Goal: Task Accomplishment & Management: Use online tool/utility

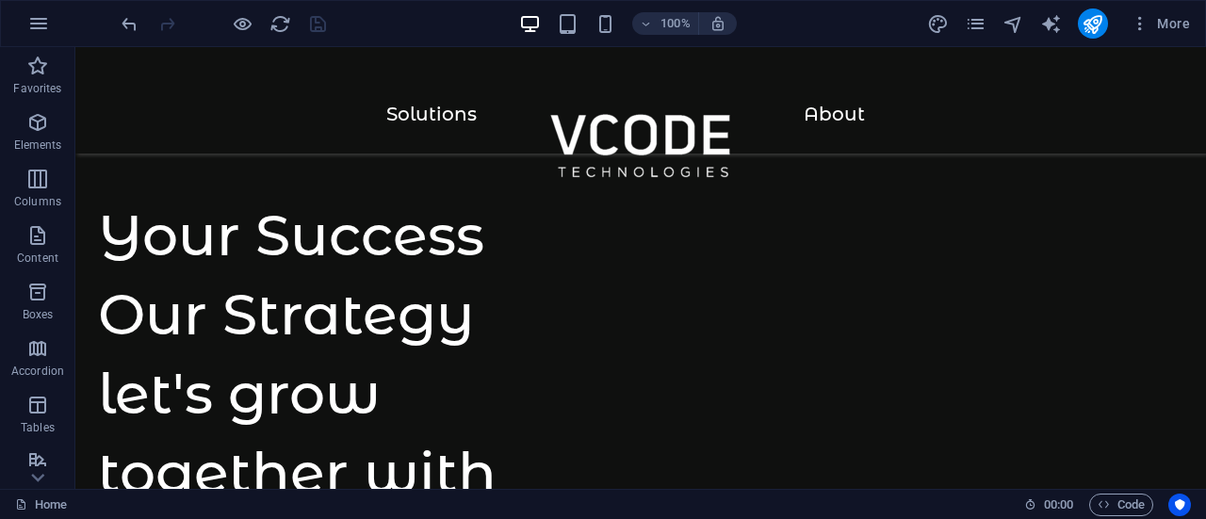
scroll to position [776, 0]
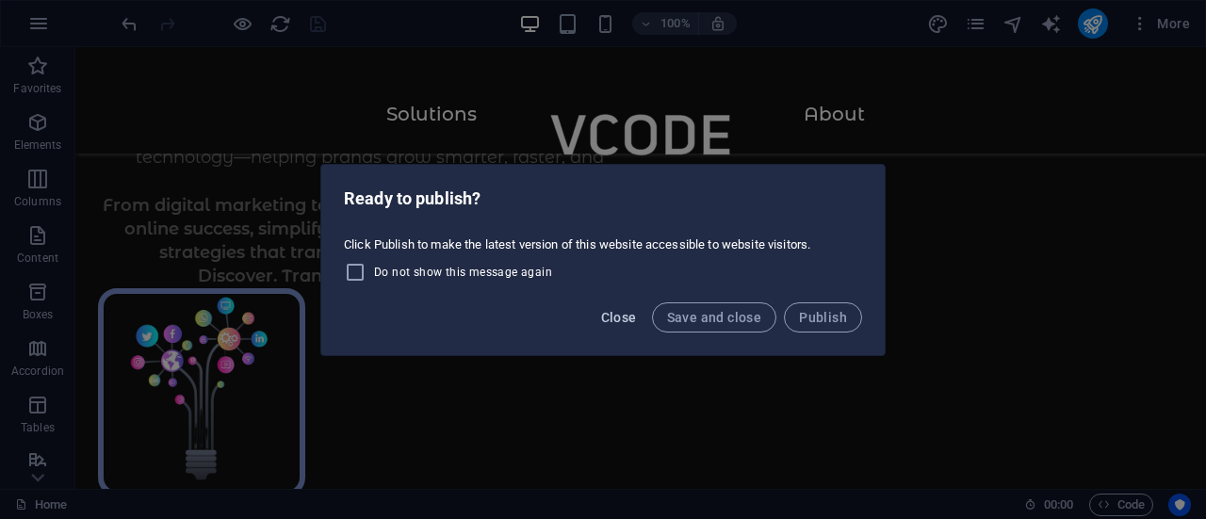
click at [619, 317] on span "Close" at bounding box center [619, 317] width 36 height 15
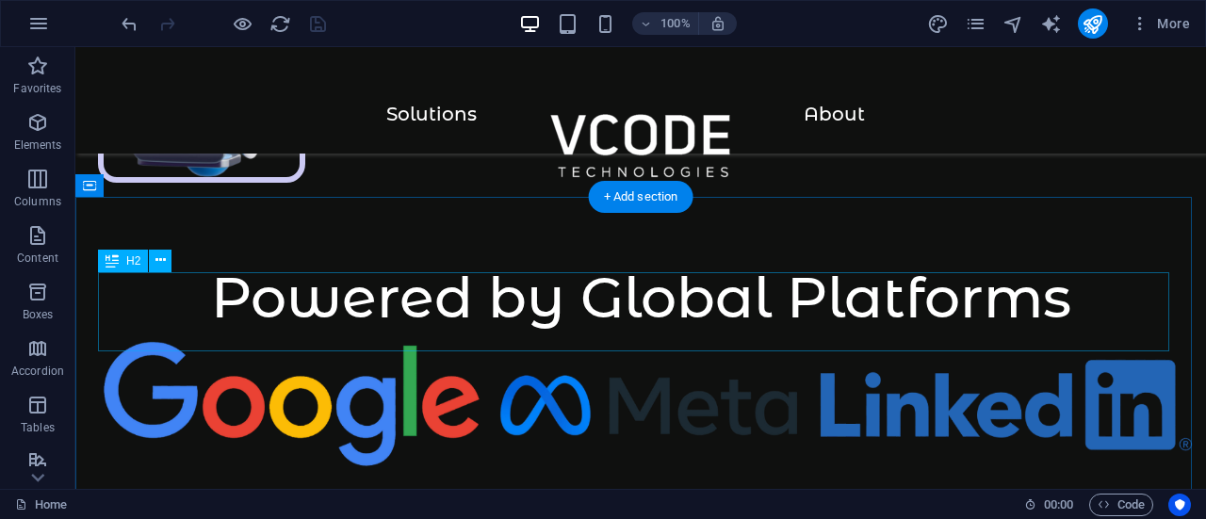
scroll to position [1742, 0]
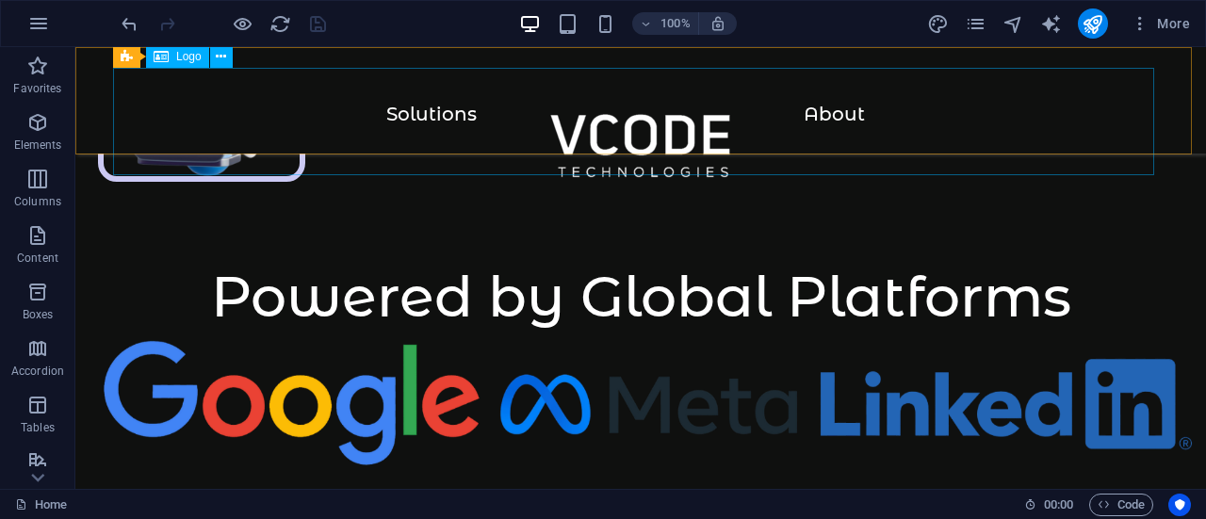
click at [441, 117] on div at bounding box center [641, 157] width 1056 height 107
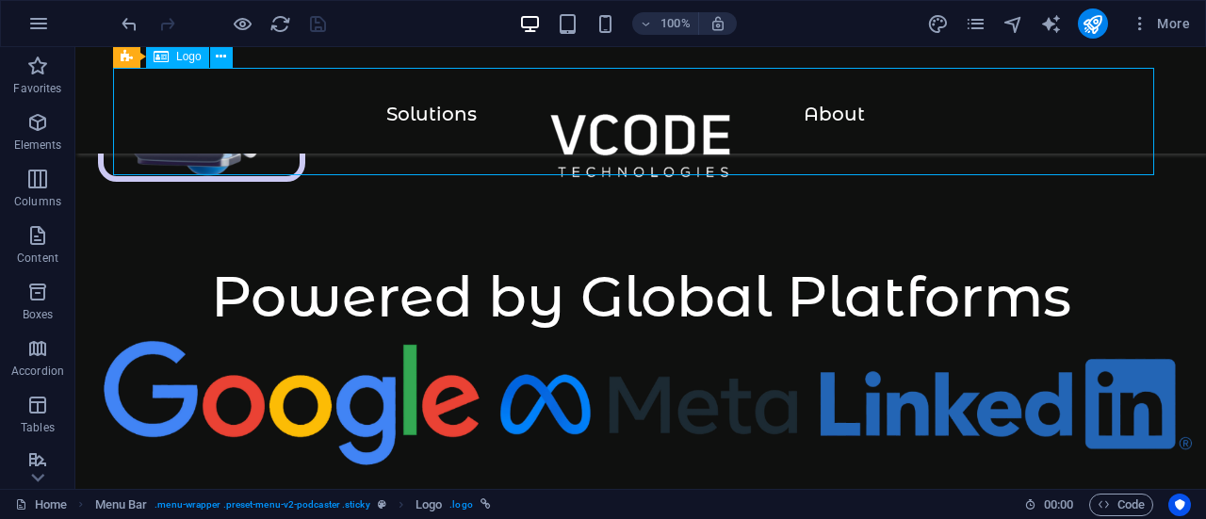
click at [441, 117] on div at bounding box center [641, 157] width 1056 height 107
select select
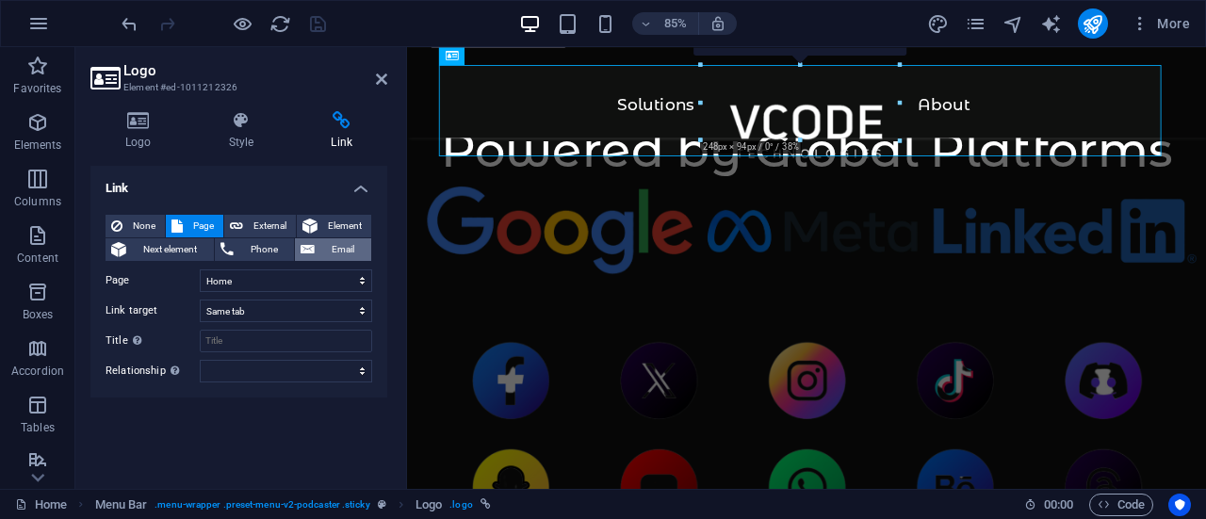
scroll to position [6, 0]
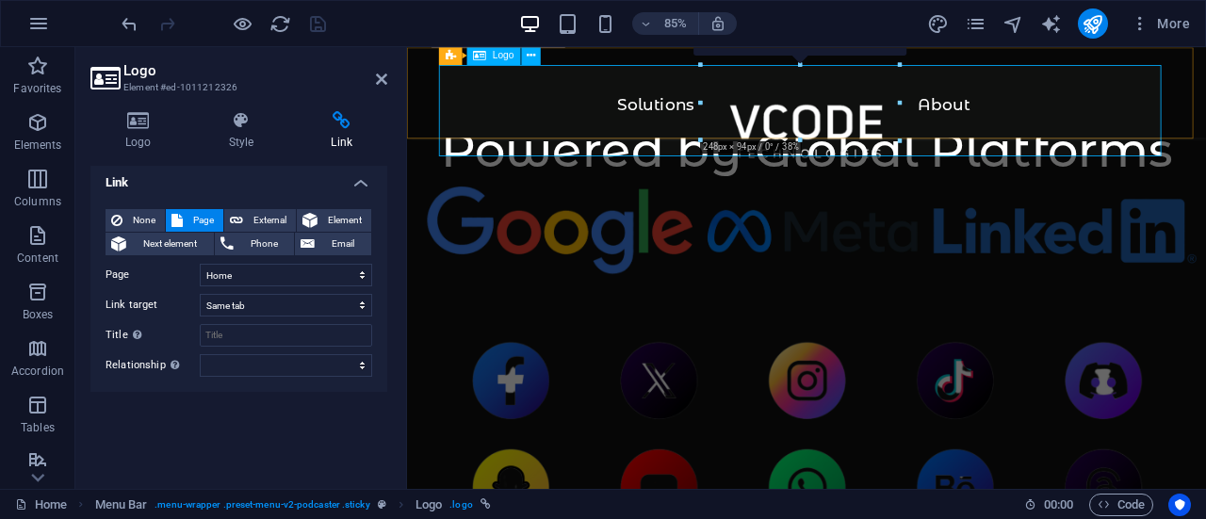
click at [688, 121] on div at bounding box center [877, 157] width 865 height 107
click at [51, 236] on span "Content" at bounding box center [37, 246] width 75 height 45
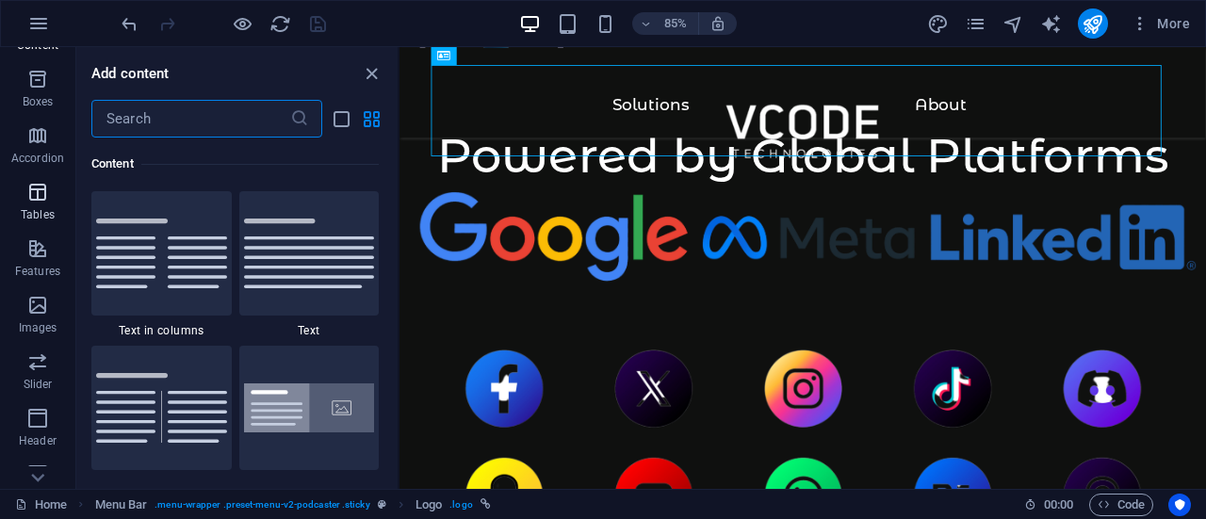
scroll to position [217, 0]
click at [45, 414] on icon "button" at bounding box center [37, 414] width 23 height 23
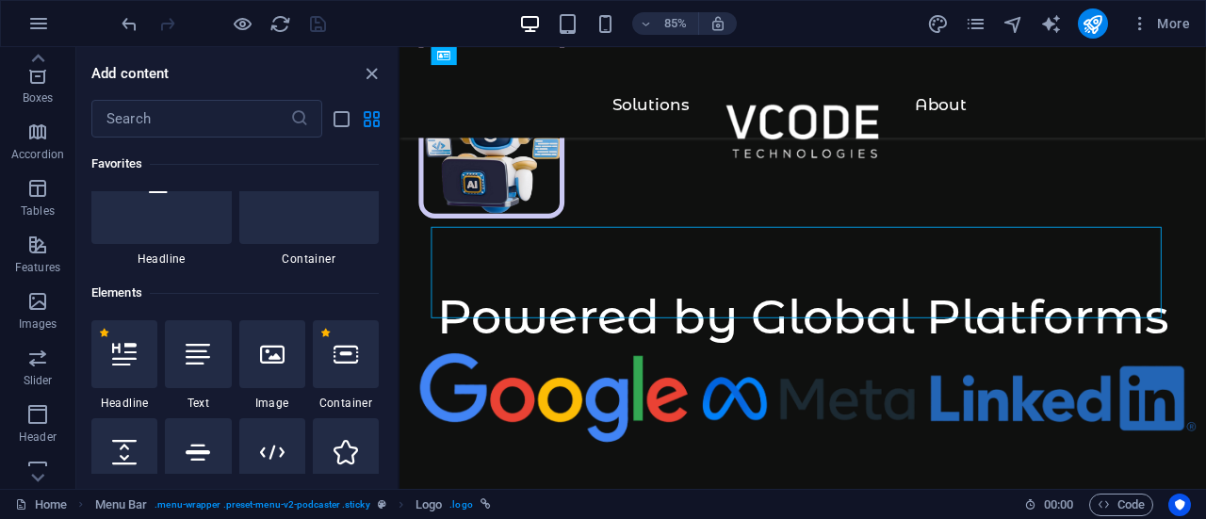
scroll to position [0, 0]
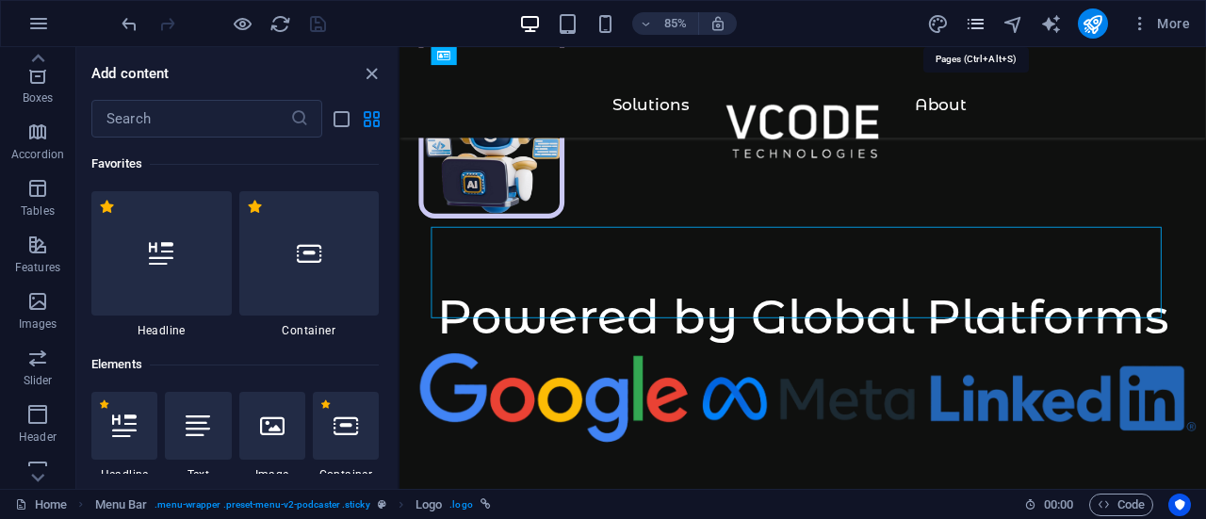
click at [980, 25] on icon "pages" at bounding box center [976, 24] width 22 height 22
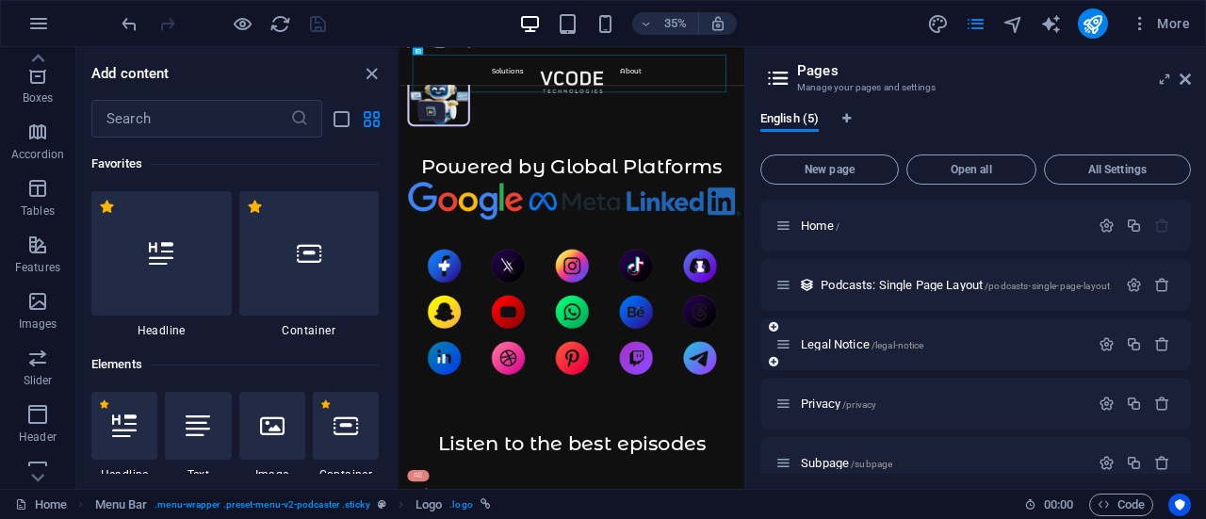
scroll to position [23, 0]
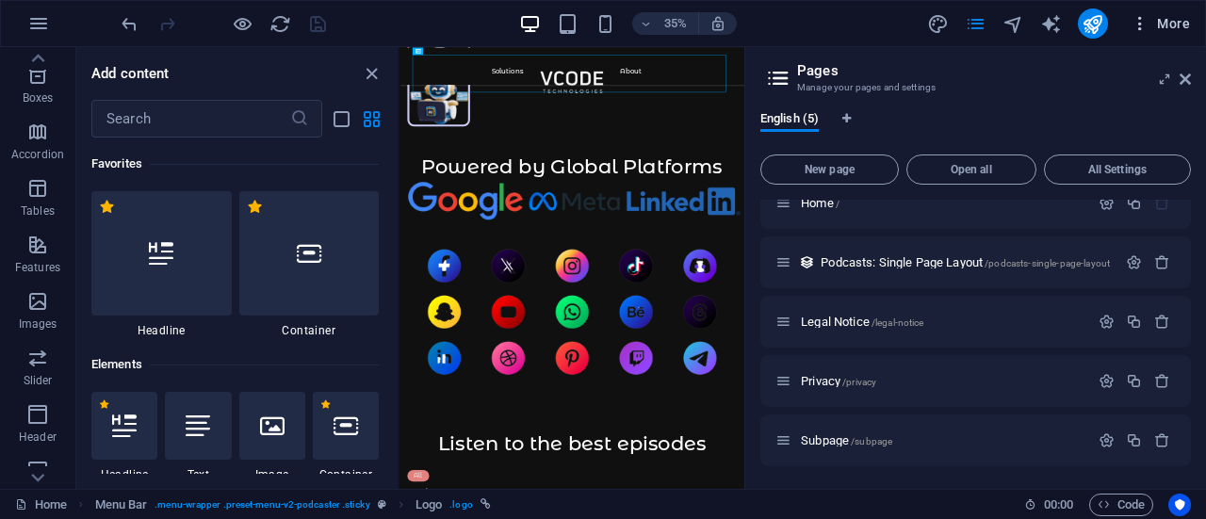
click at [1140, 25] on icon "button" at bounding box center [1140, 23] width 19 height 19
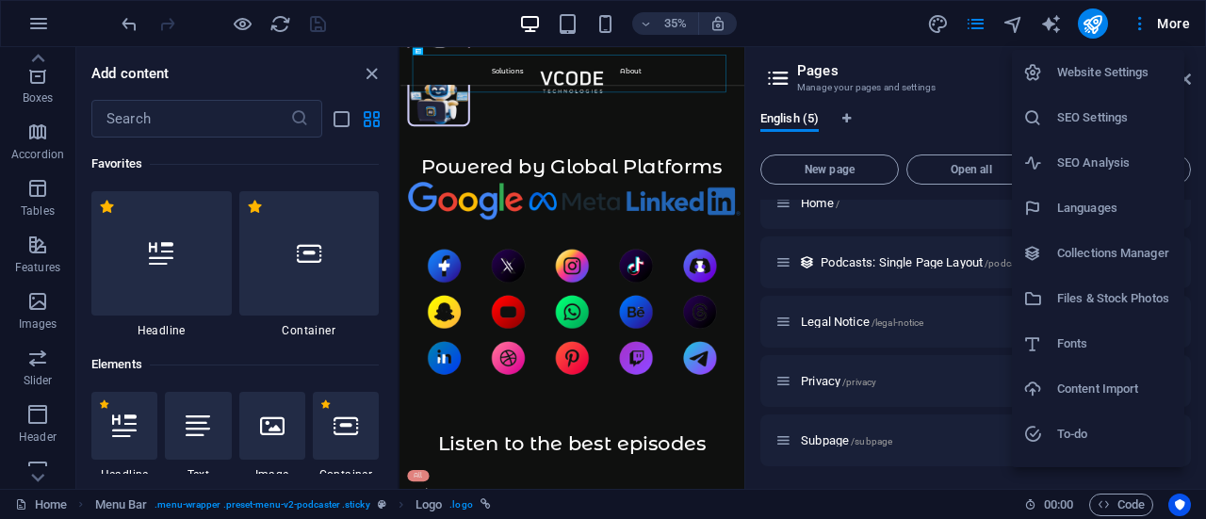
click at [572, 72] on div at bounding box center [603, 259] width 1206 height 519
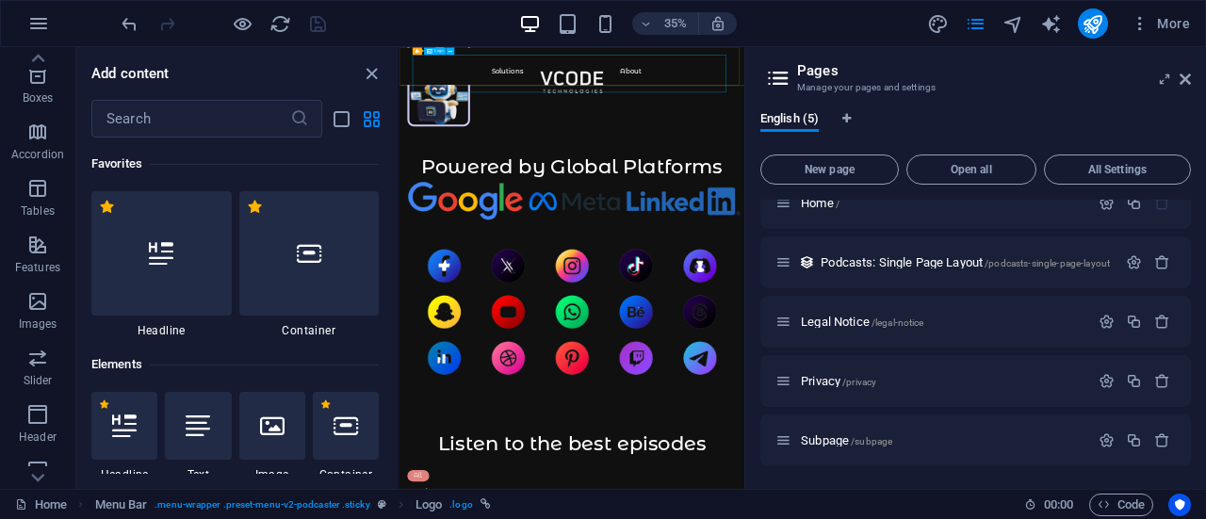
click at [893, 118] on div at bounding box center [892, 157] width 910 height 107
select select
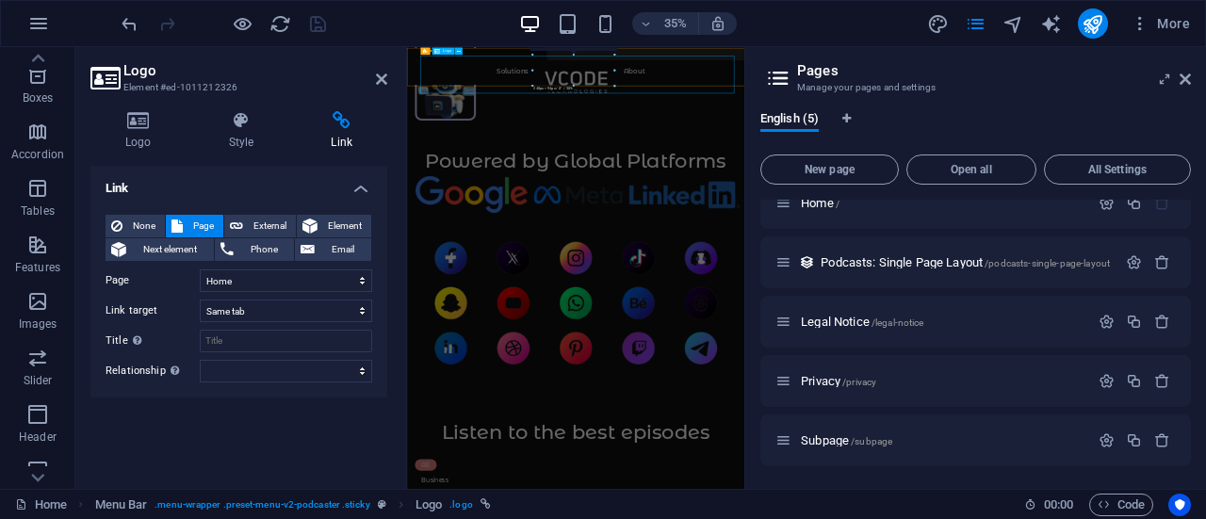
scroll to position [1579, 0]
click at [1053, 112] on div at bounding box center [889, 157] width 889 height 107
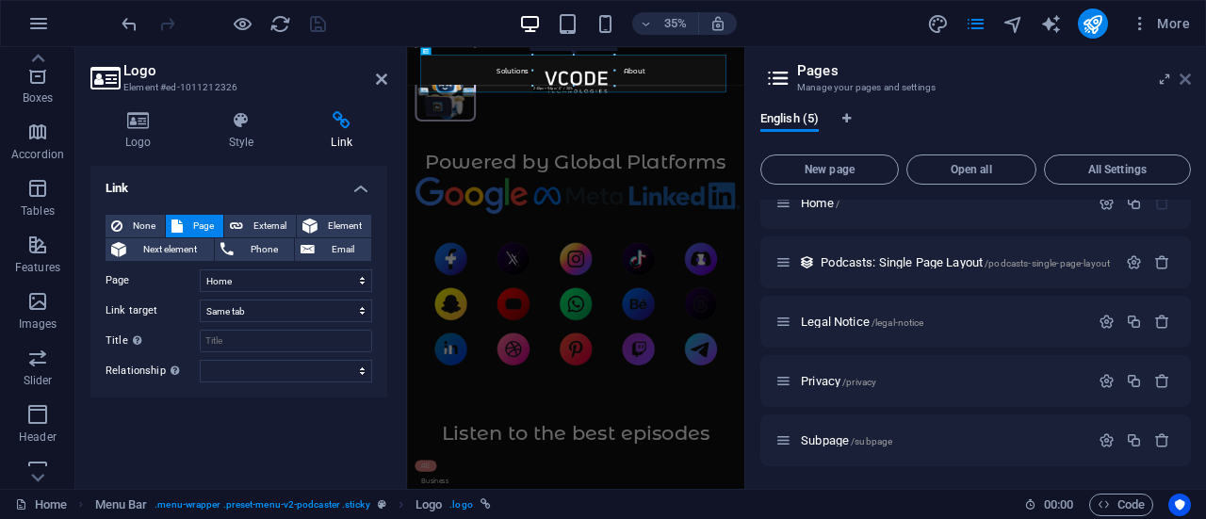
click at [1180, 82] on icon at bounding box center [1185, 79] width 11 height 15
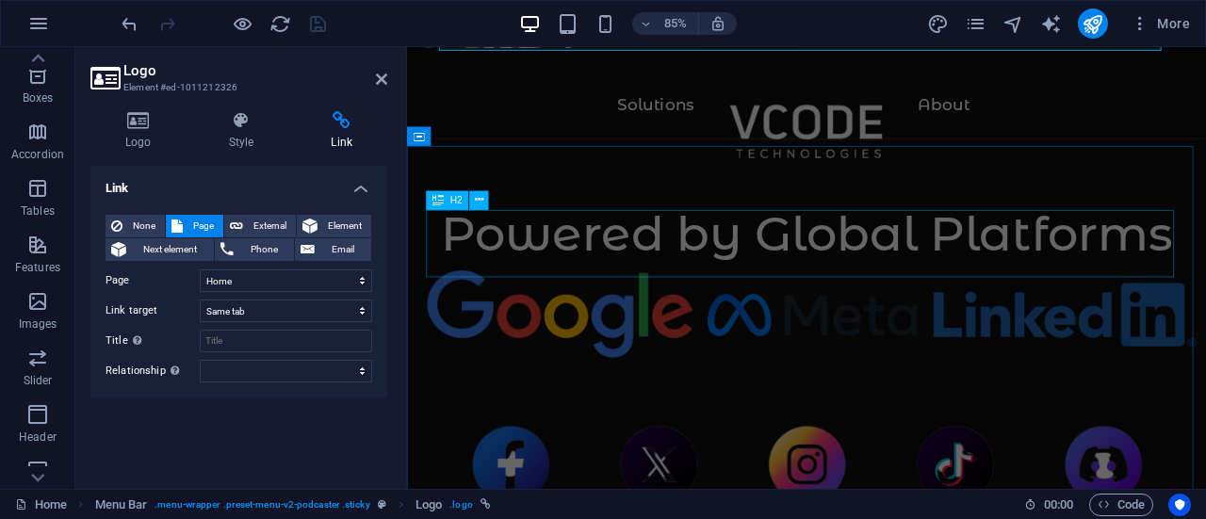
scroll to position [1764, 0]
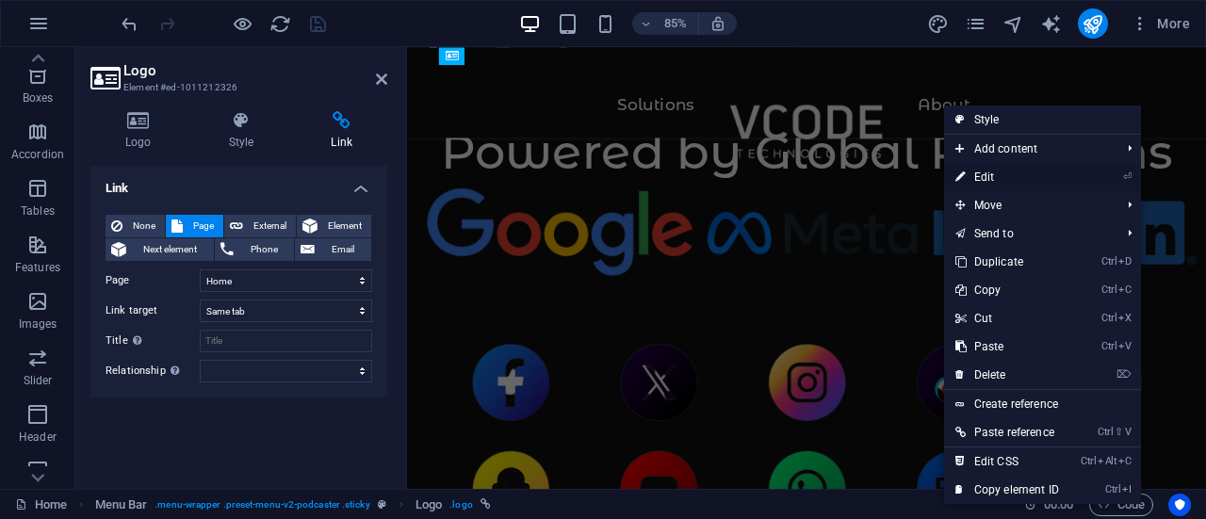
click at [969, 168] on link "⏎ Edit" at bounding box center [1007, 177] width 126 height 28
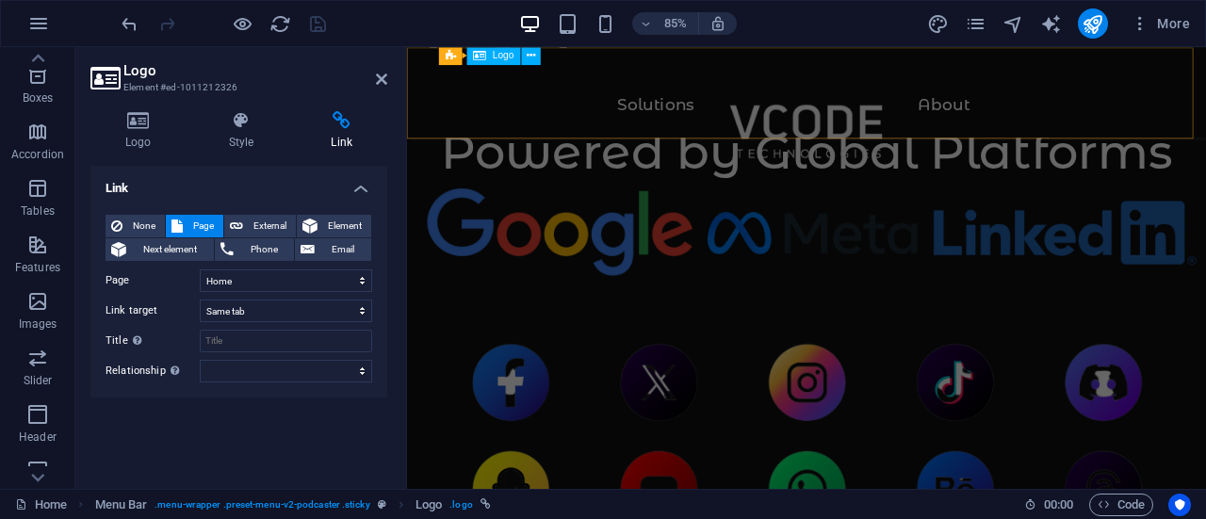
click at [713, 108] on div at bounding box center [877, 157] width 865 height 107
click at [698, 117] on div at bounding box center [877, 157] width 865 height 107
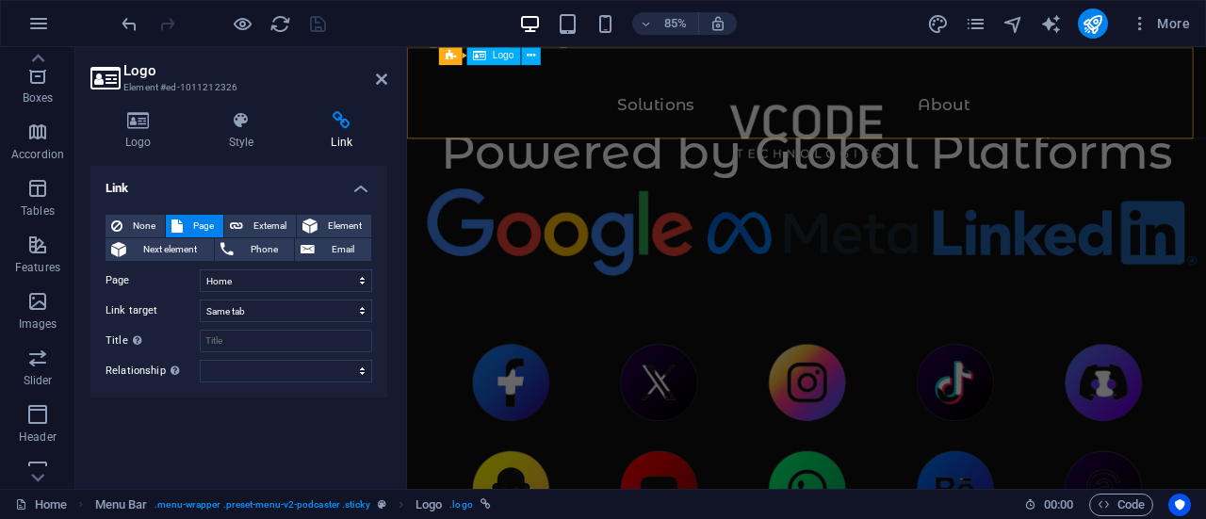
click at [698, 117] on div at bounding box center [877, 157] width 865 height 107
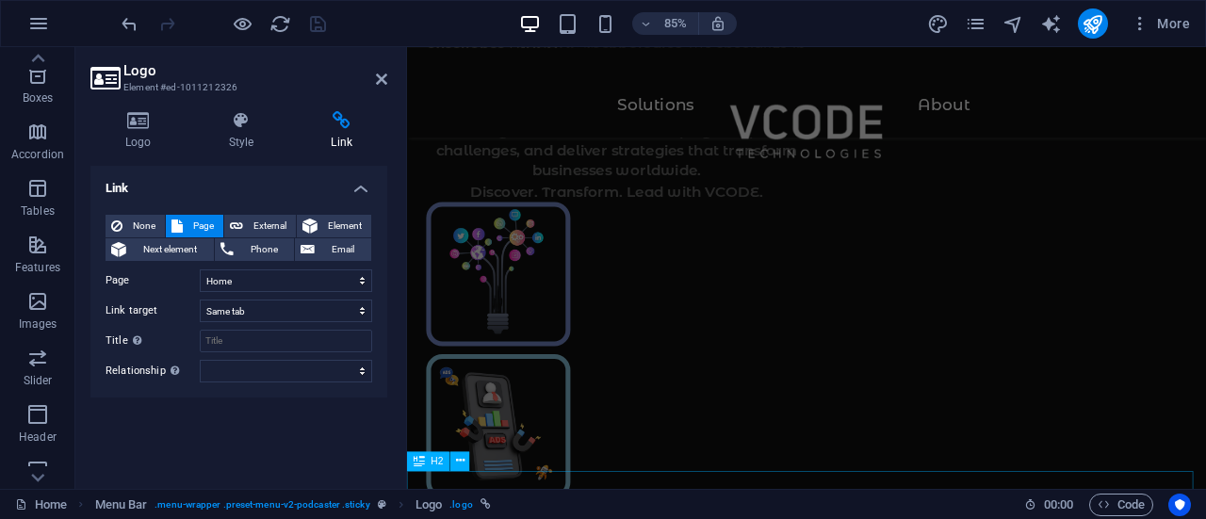
scroll to position [0, 0]
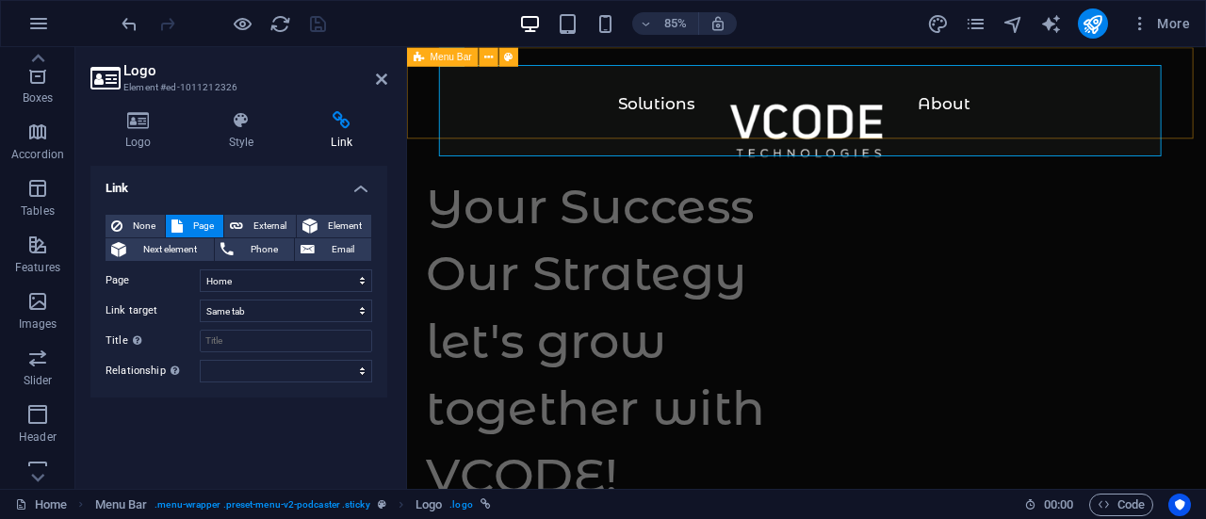
click at [445, 56] on span "Menu Bar" at bounding box center [451, 56] width 41 height 9
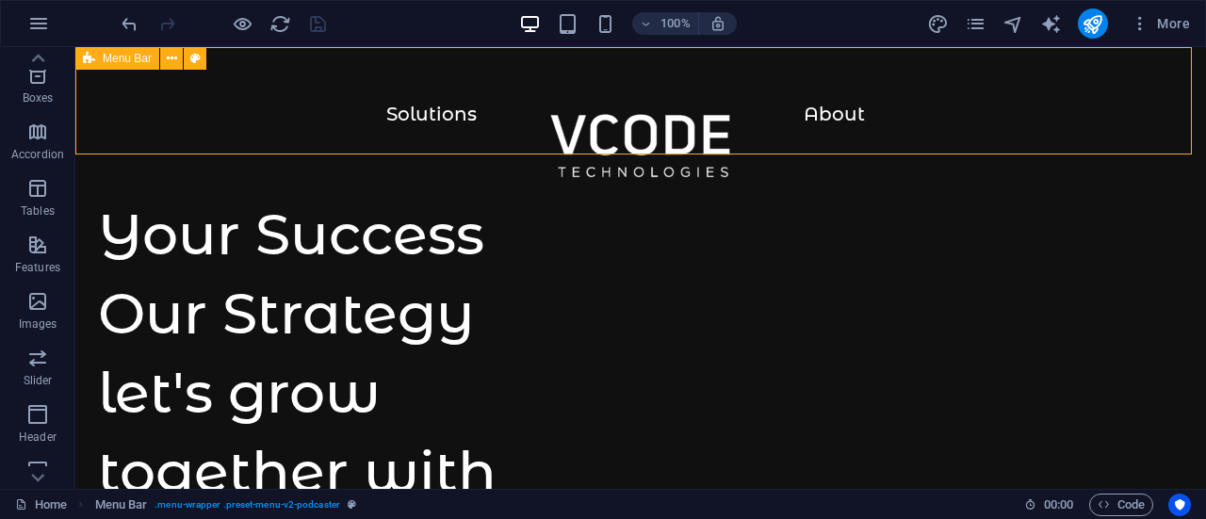
click at [96, 63] on div "Menu Bar" at bounding box center [117, 58] width 84 height 23
select select "header"
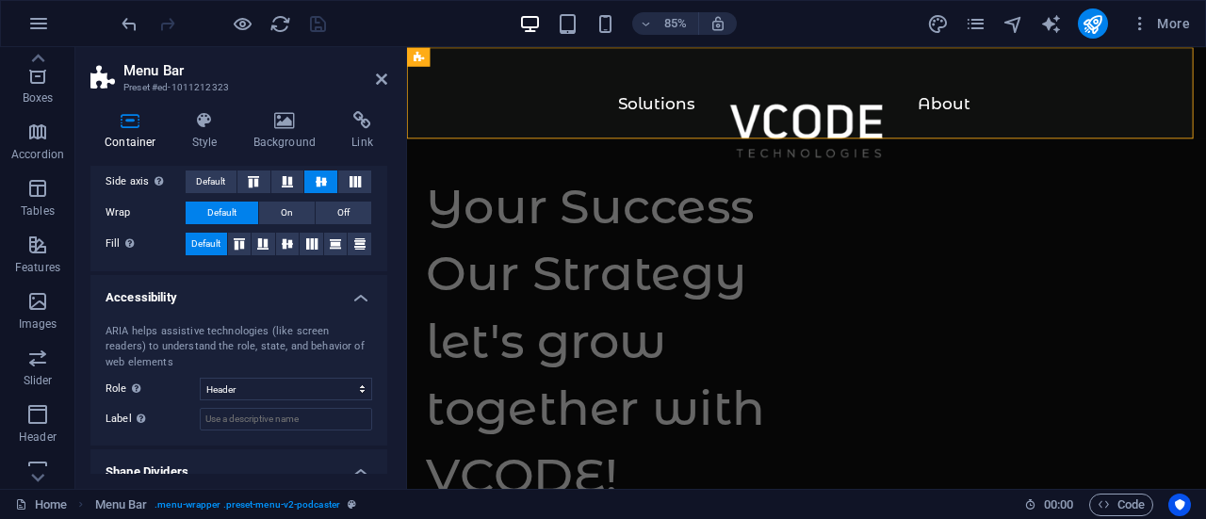
scroll to position [363, 0]
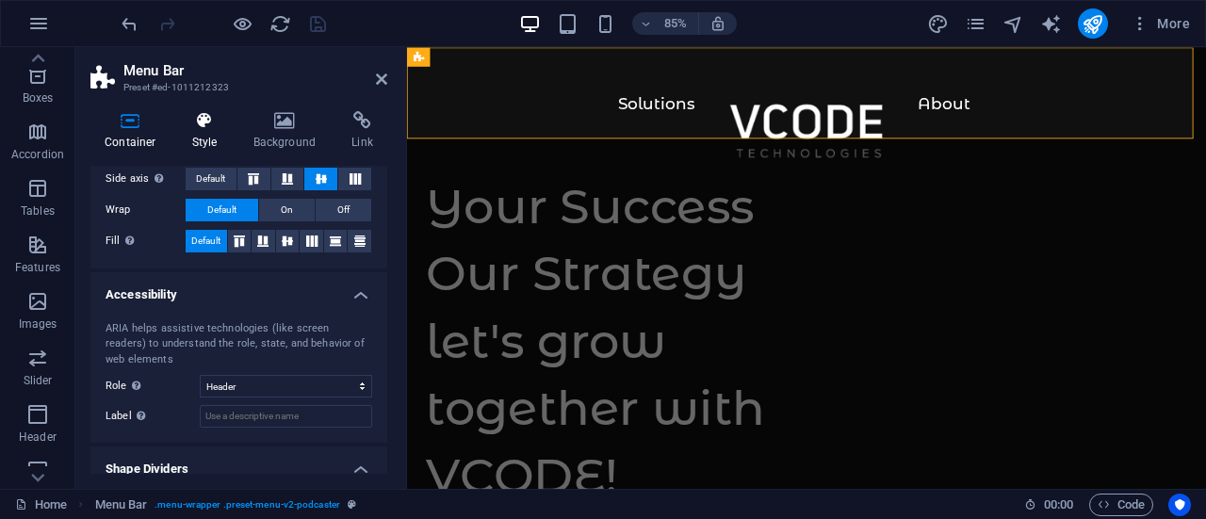
click at [209, 133] on h4 "Style" at bounding box center [208, 131] width 61 height 40
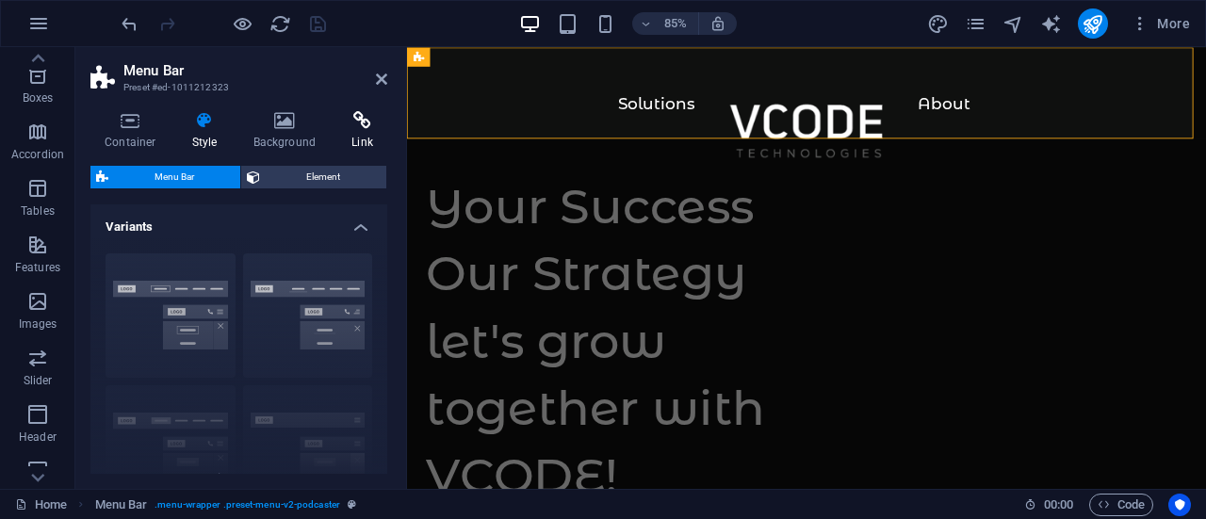
click at [360, 127] on icon at bounding box center [362, 120] width 50 height 19
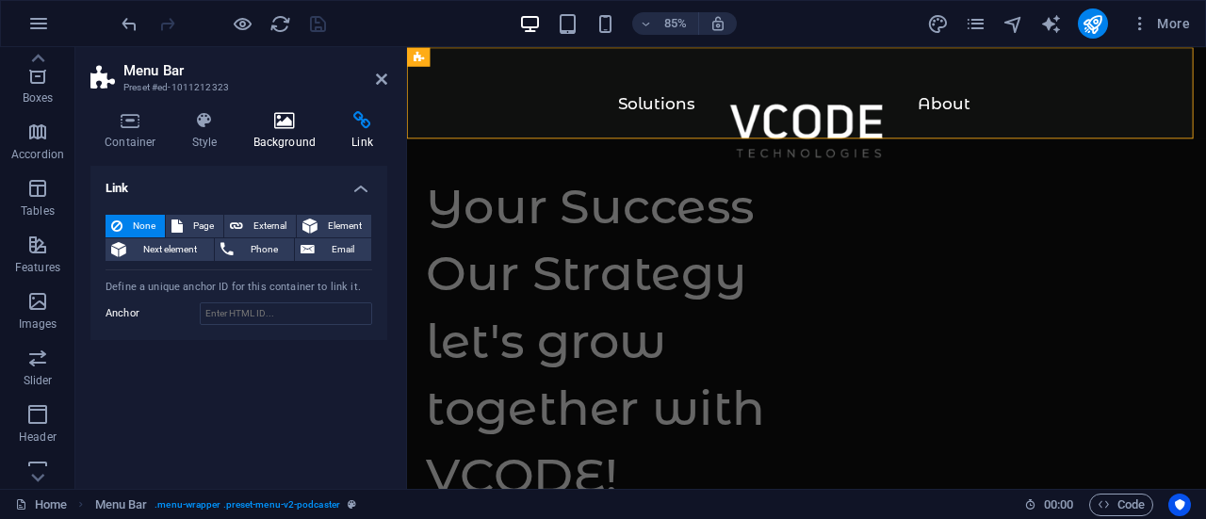
click at [271, 122] on icon at bounding box center [284, 120] width 91 height 19
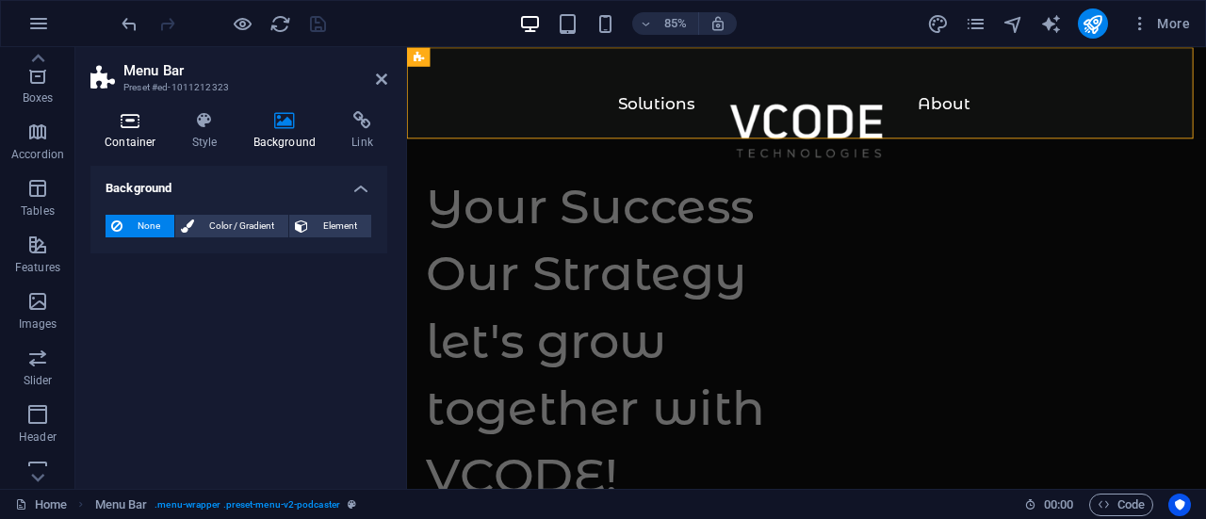
click at [129, 120] on icon at bounding box center [130, 120] width 80 height 19
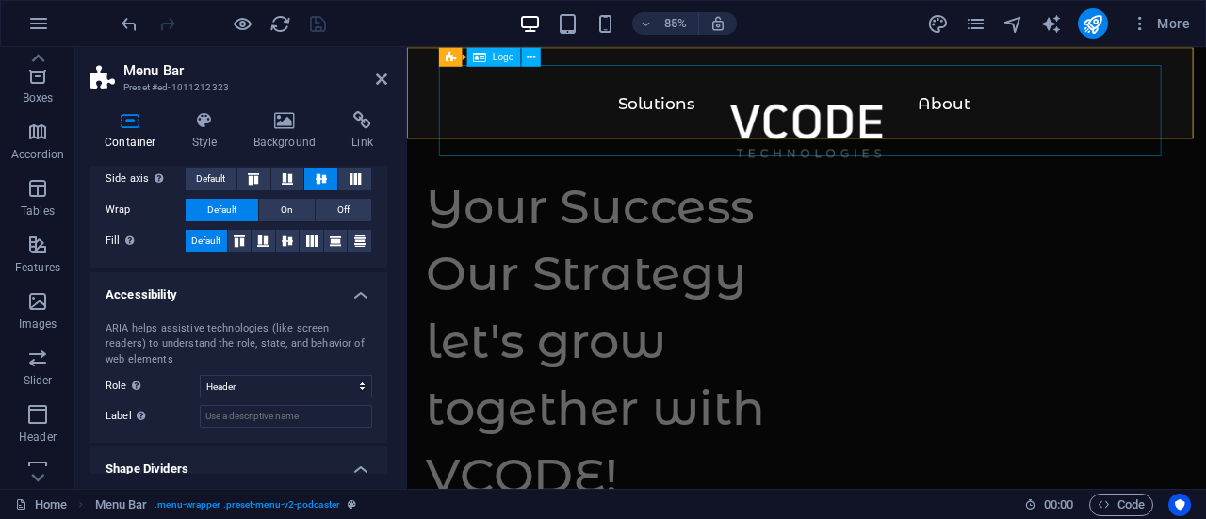
click at [683, 115] on div at bounding box center [877, 157] width 865 height 107
select select
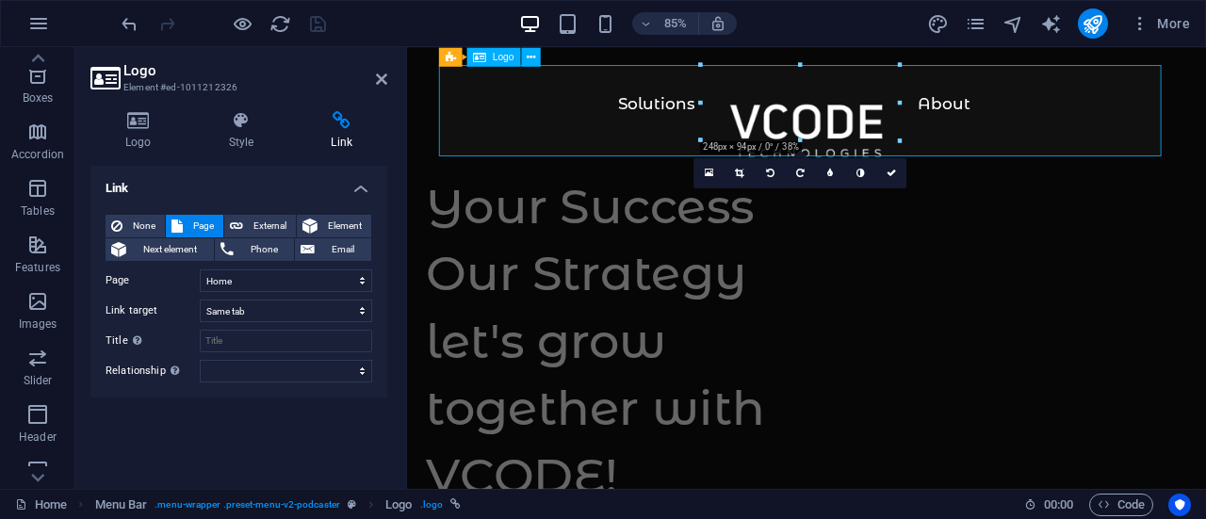
click at [683, 115] on div at bounding box center [877, 157] width 865 height 107
click at [527, 54] on icon at bounding box center [531, 56] width 8 height 17
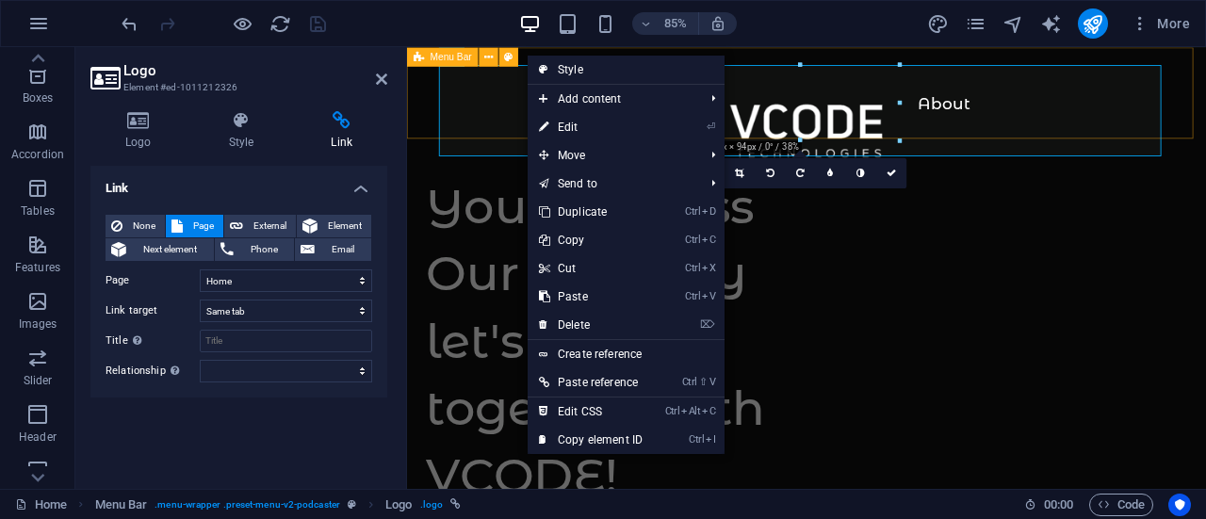
click at [453, 57] on span "Menu Bar" at bounding box center [451, 56] width 41 height 9
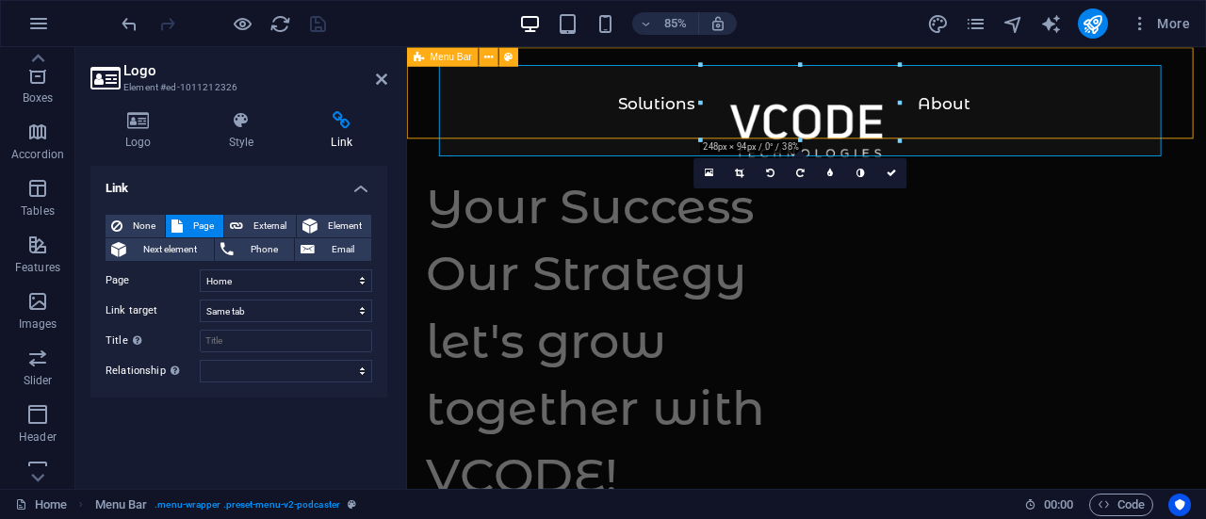
click at [453, 57] on span "Menu Bar" at bounding box center [451, 56] width 41 height 9
select select "header"
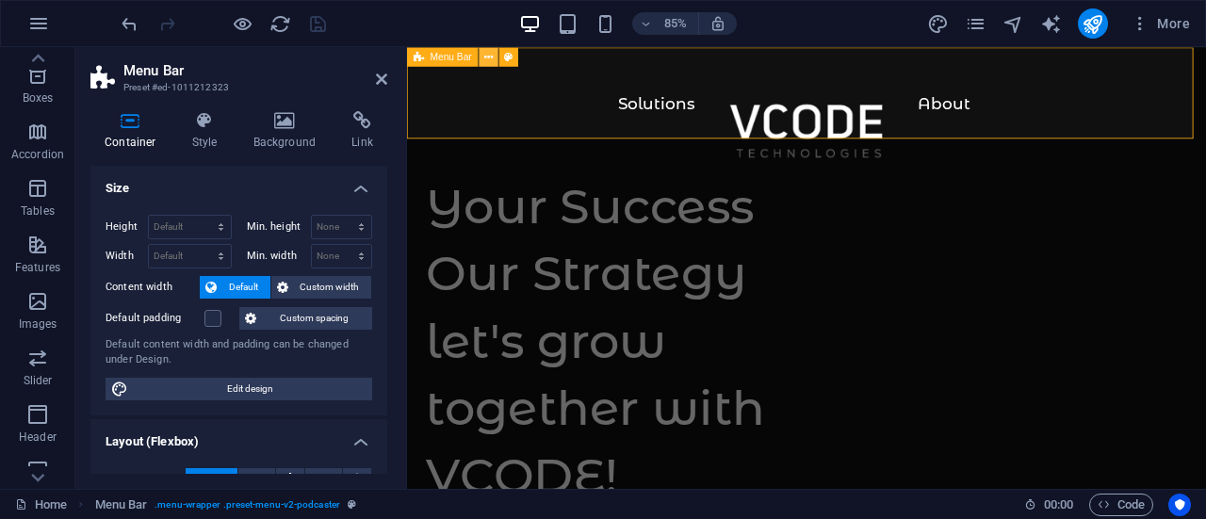
click at [496, 61] on button at bounding box center [489, 56] width 19 height 19
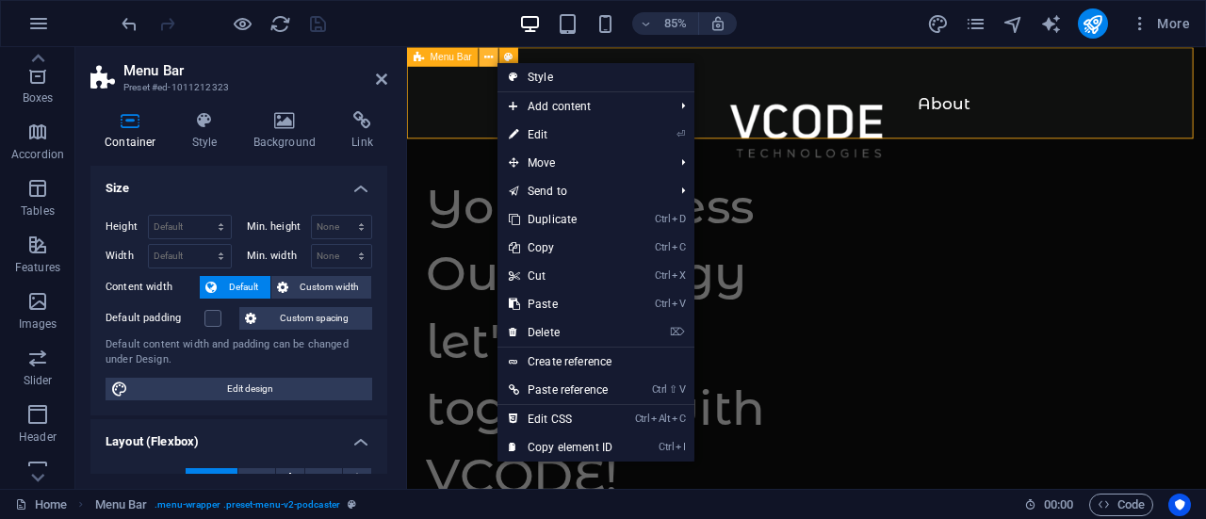
click at [481, 53] on button at bounding box center [489, 56] width 19 height 19
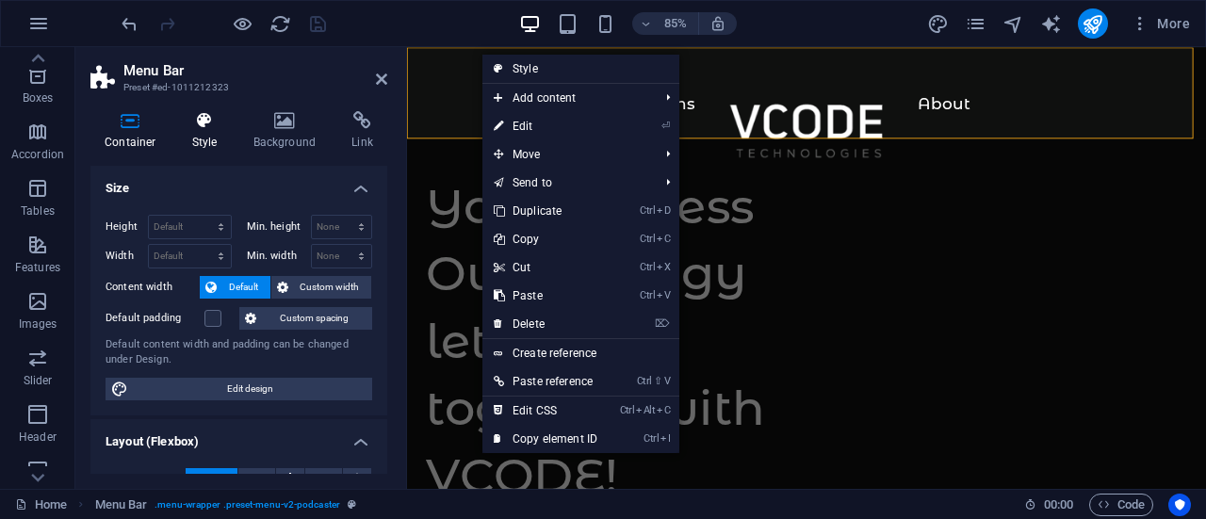
click at [214, 124] on icon at bounding box center [205, 120] width 54 height 19
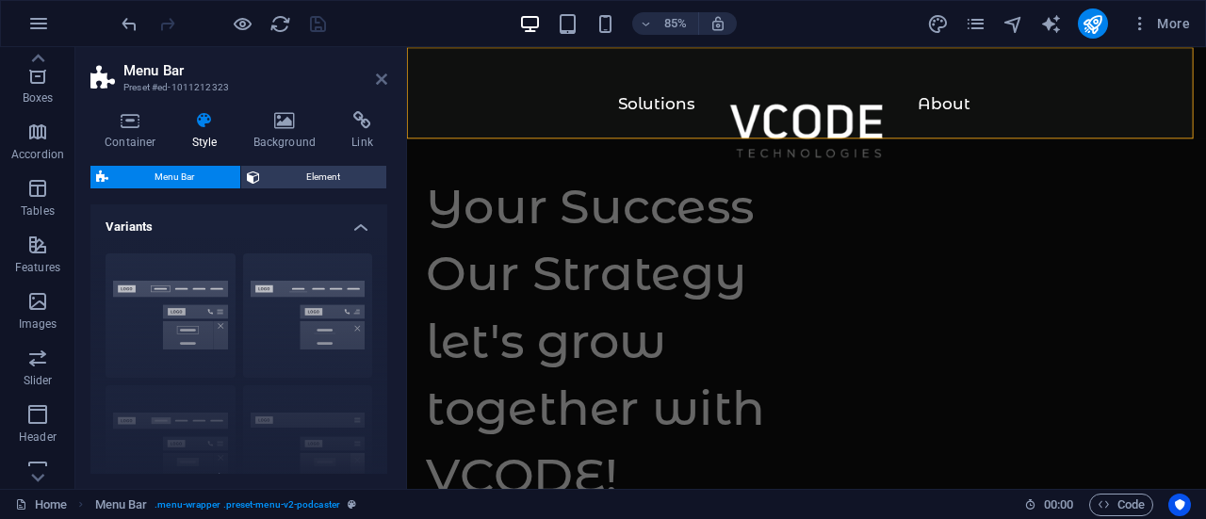
click at [382, 83] on icon at bounding box center [381, 79] width 11 height 15
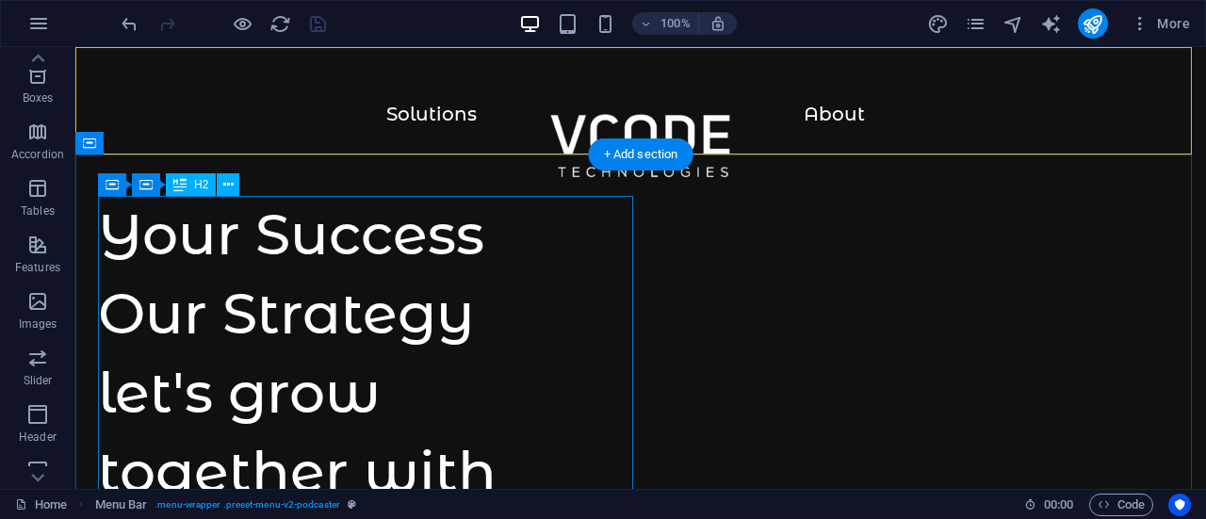
click at [570, 304] on div "Your Success Our Strategy let's grow together with VCODE!" at bounding box center [369, 393] width 543 height 396
